Goal: Task Accomplishment & Management: Manage account settings

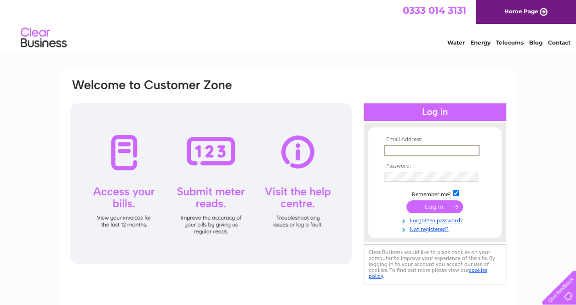
click at [426, 148] on input "text" at bounding box center [432, 150] width 96 height 11
type input "os_emea@allegisgroup.com"
click at [431, 209] on input "submit" at bounding box center [434, 205] width 57 height 13
click at [407, 153] on input "text" at bounding box center [432, 150] width 96 height 11
type input "os_emea@allegisgroup.com"
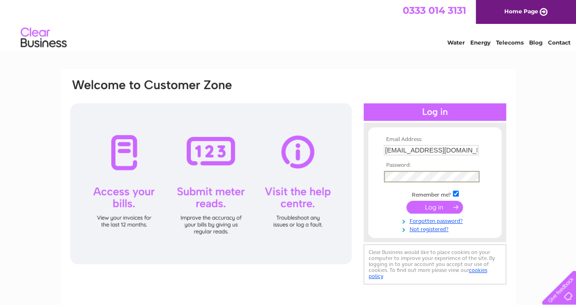
click at [406, 201] on input "submit" at bounding box center [434, 207] width 57 height 13
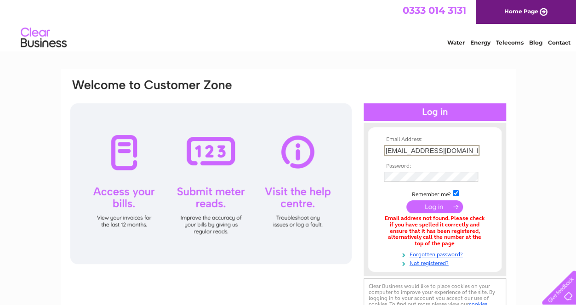
click at [426, 148] on input "[EMAIL_ADDRESS][DOMAIN_NAME]" at bounding box center [432, 150] width 96 height 11
drag, startPoint x: 473, startPoint y: 150, endPoint x: 330, endPoint y: 167, distance: 144.9
click at [326, 165] on div "Email Address: os_emea@allegisgroup.com Password:" at bounding box center [288, 199] width 438 height 243
type input "esnook@allegisgroup.com"
click at [406, 201] on input "submit" at bounding box center [434, 207] width 57 height 13
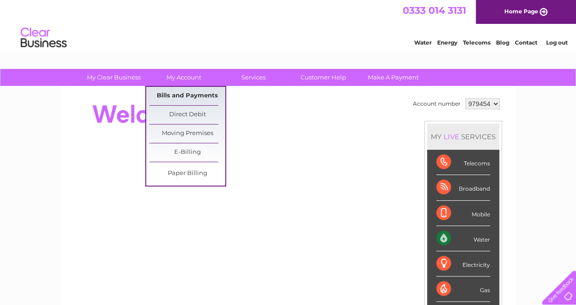
click at [185, 92] on link "Bills and Payments" at bounding box center [187, 96] width 76 height 18
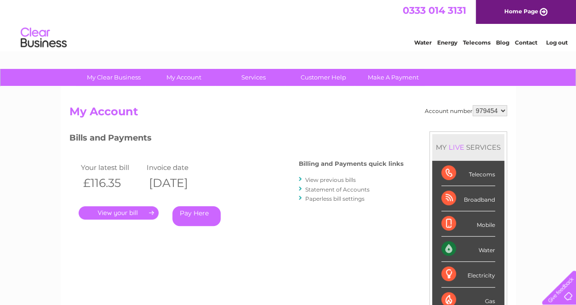
click at [109, 213] on link "." at bounding box center [119, 212] width 80 height 13
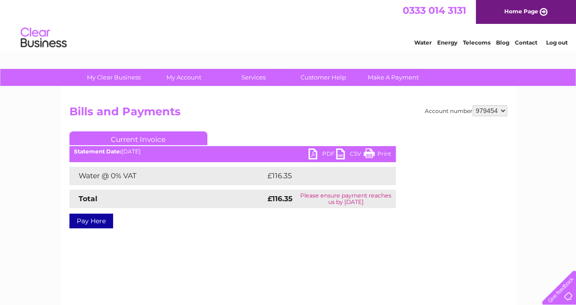
click at [317, 150] on link "PDF" at bounding box center [322, 154] width 28 height 13
click at [551, 42] on link "Log out" at bounding box center [557, 42] width 22 height 7
